Goal: Use online tool/utility: Utilize a website feature to perform a specific function

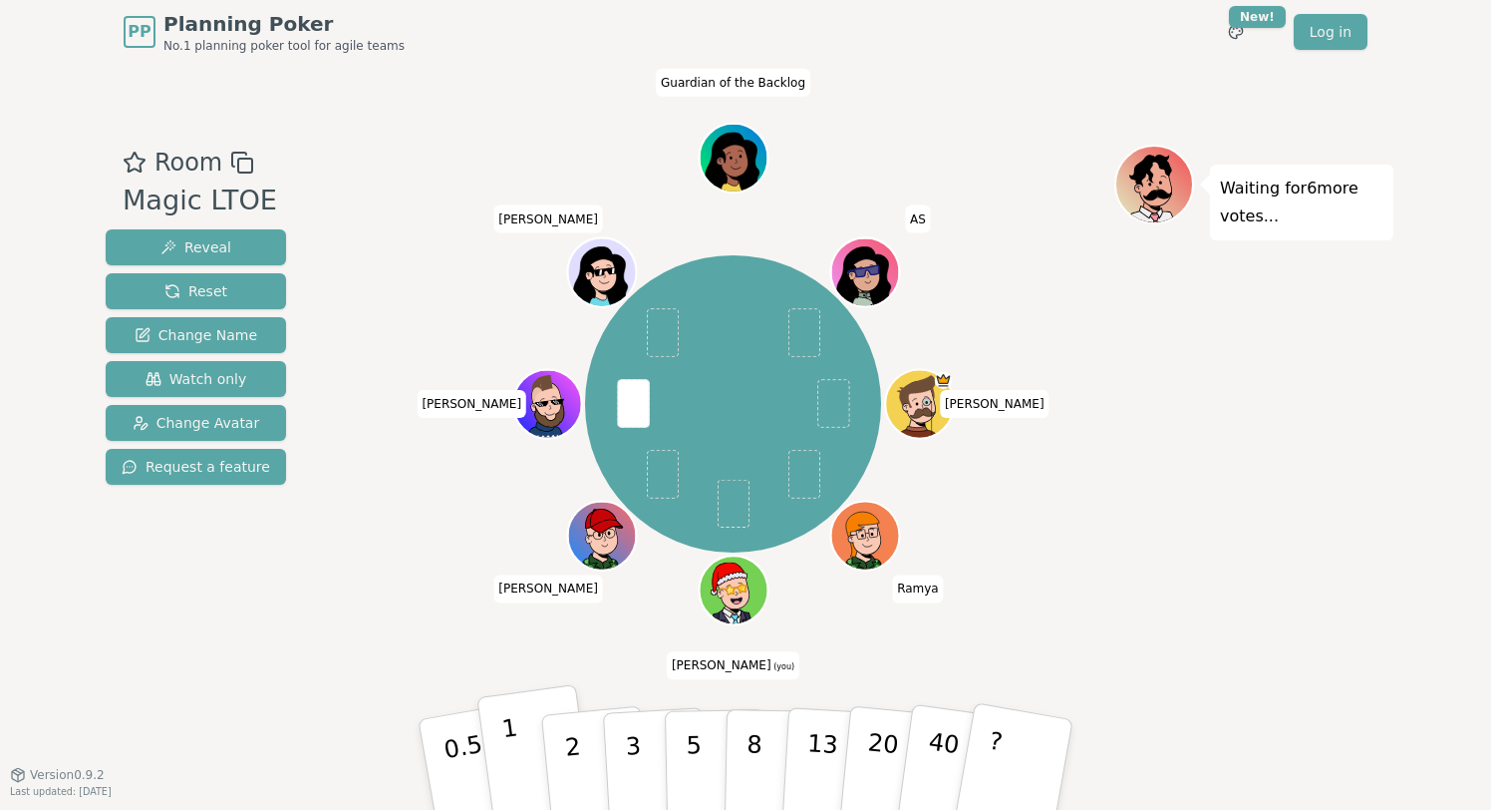
click at [522, 737] on button "1" at bounding box center [536, 765] width 119 height 162
click at [590, 754] on button "2" at bounding box center [596, 765] width 114 height 159
click at [640, 754] on button "3" at bounding box center [656, 765] width 109 height 156
click at [637, 769] on p "3" at bounding box center [635, 766] width 22 height 109
click at [526, 752] on button "1" at bounding box center [536, 765] width 119 height 162
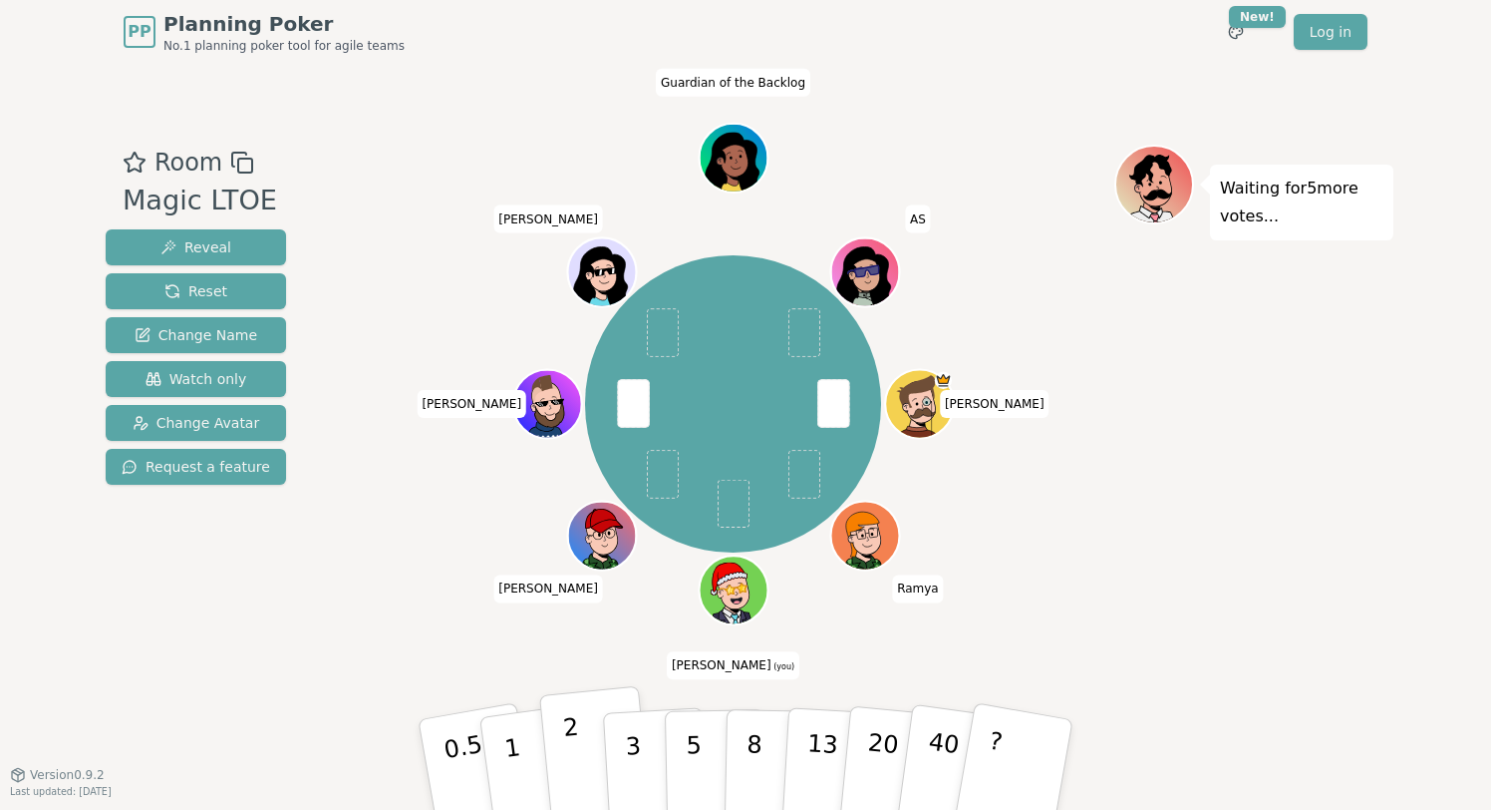
click at [566, 754] on p "2" at bounding box center [575, 767] width 26 height 109
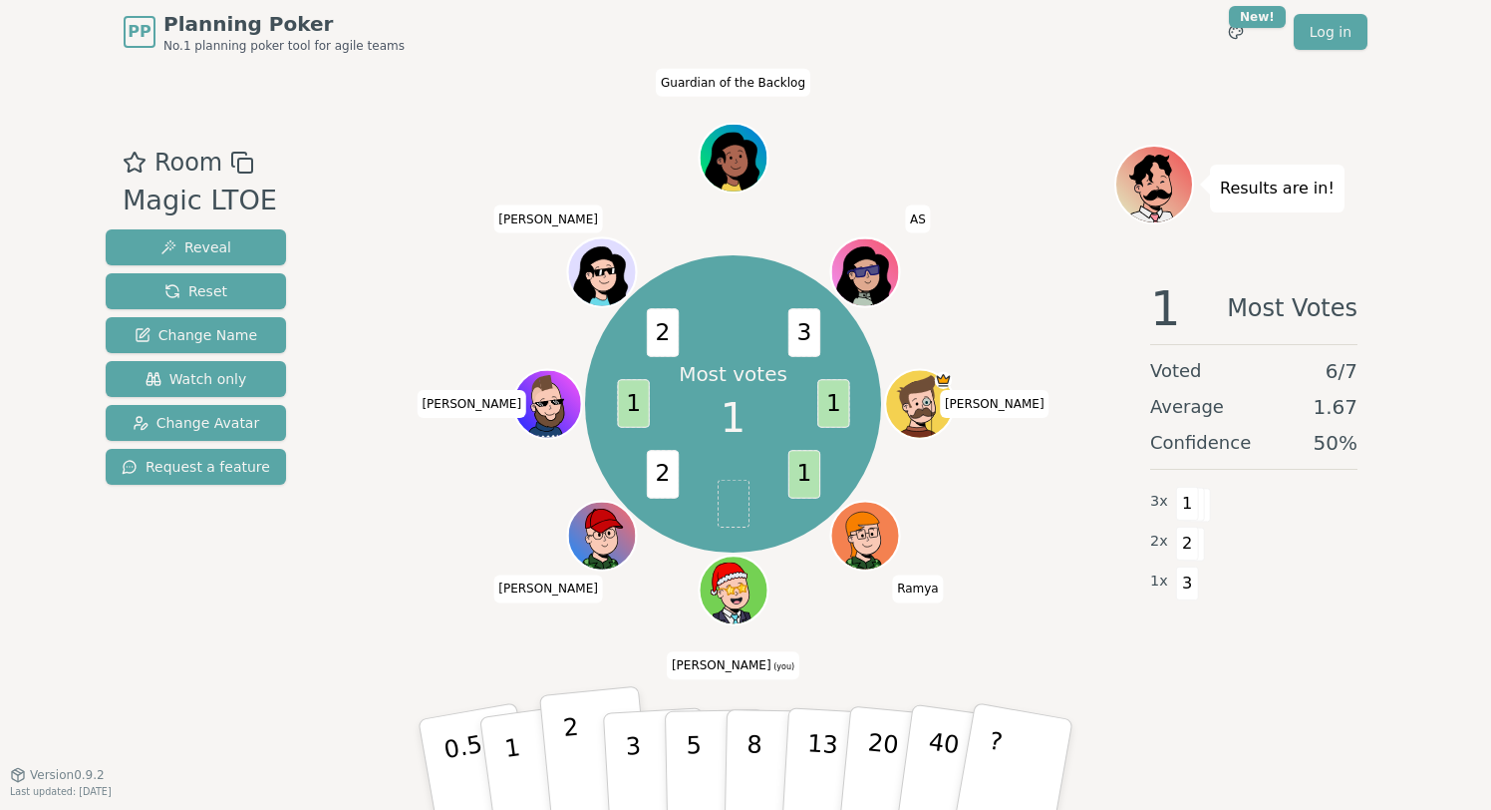
click at [568, 753] on p "2" at bounding box center [575, 767] width 26 height 109
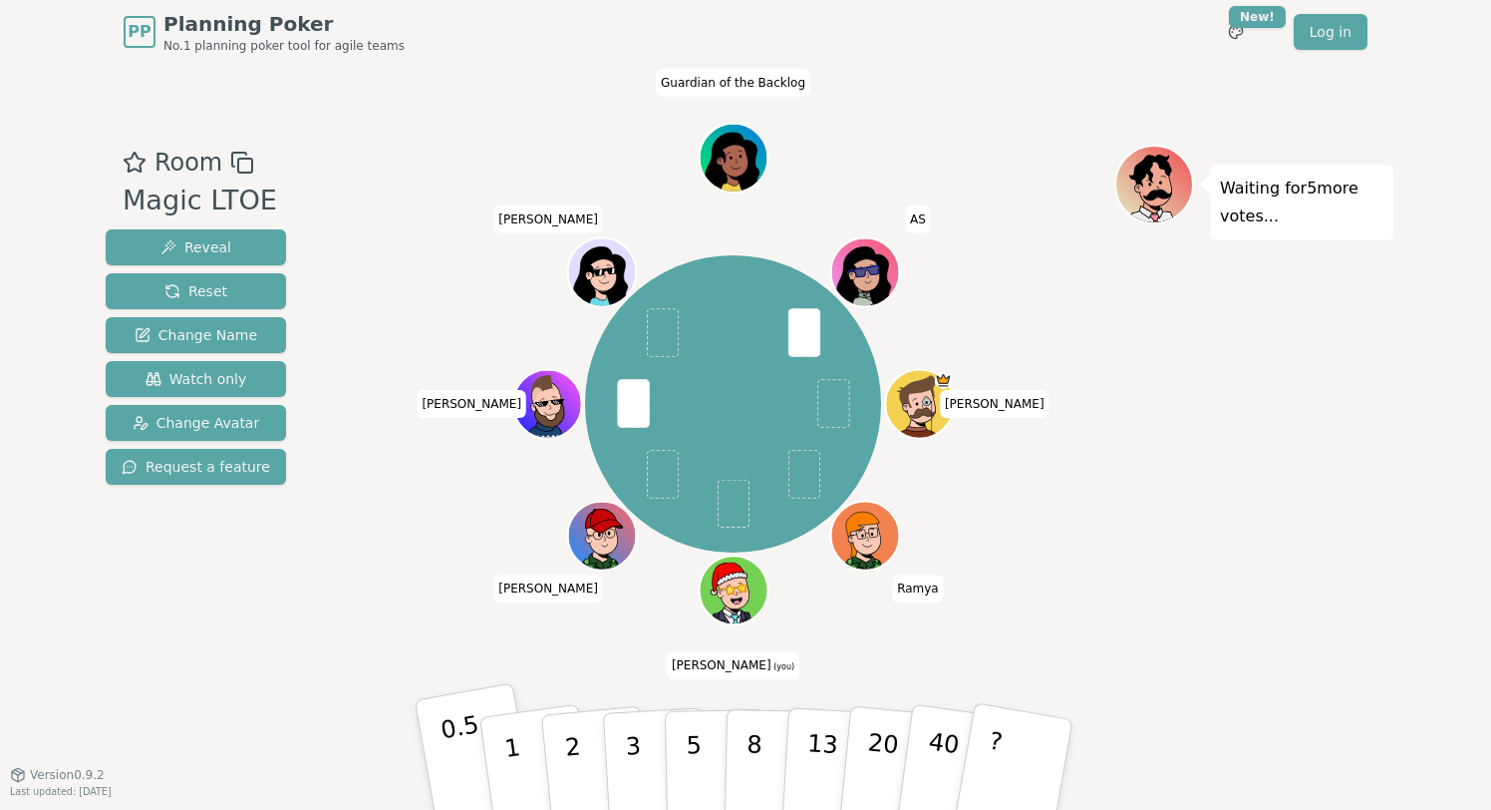
click at [457, 760] on p "0.5" at bounding box center [467, 766] width 56 height 113
click at [405, 485] on div "[PERSON_NAME] [PERSON_NAME] (you) [PERSON_NAME] [PERSON_NAME] Guardian of the B…" at bounding box center [733, 403] width 763 height 447
click at [568, 762] on p "2" at bounding box center [575, 767] width 26 height 109
